Goal: Navigation & Orientation: Find specific page/section

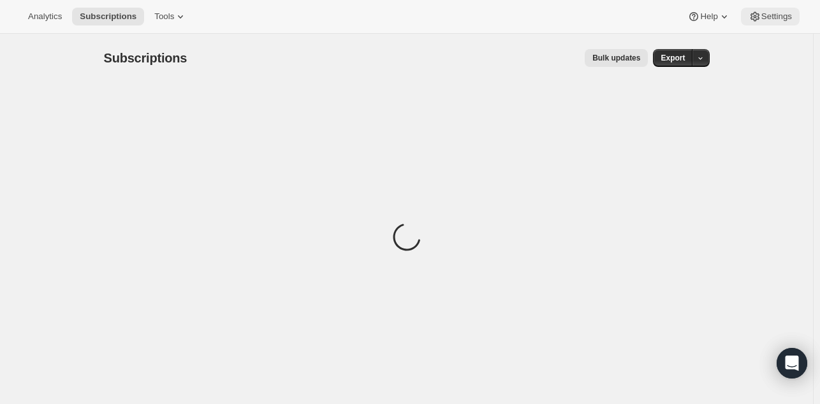
click at [761, 22] on icon at bounding box center [755, 16] width 13 height 13
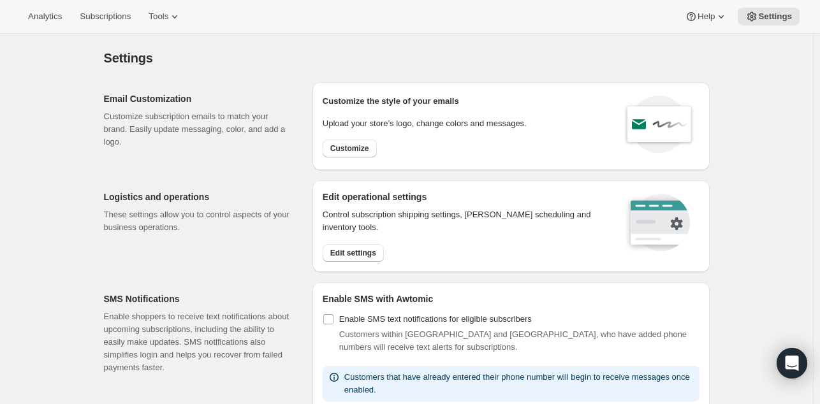
scroll to position [671, 0]
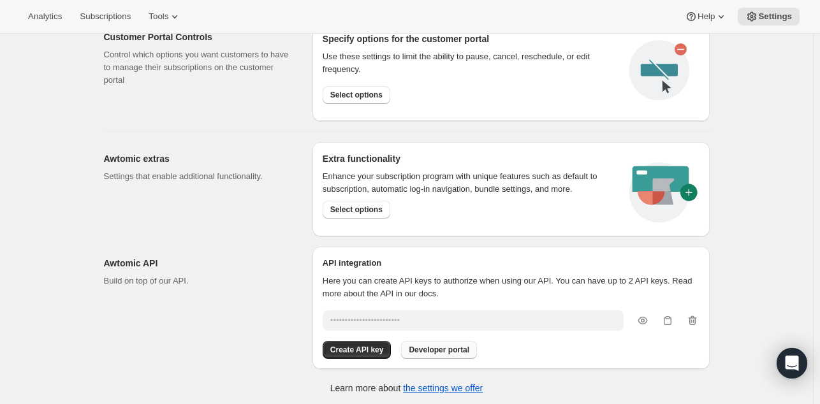
click at [458, 345] on span "Developer portal" at bounding box center [439, 350] width 61 height 10
